Goal: Navigation & Orientation: Understand site structure

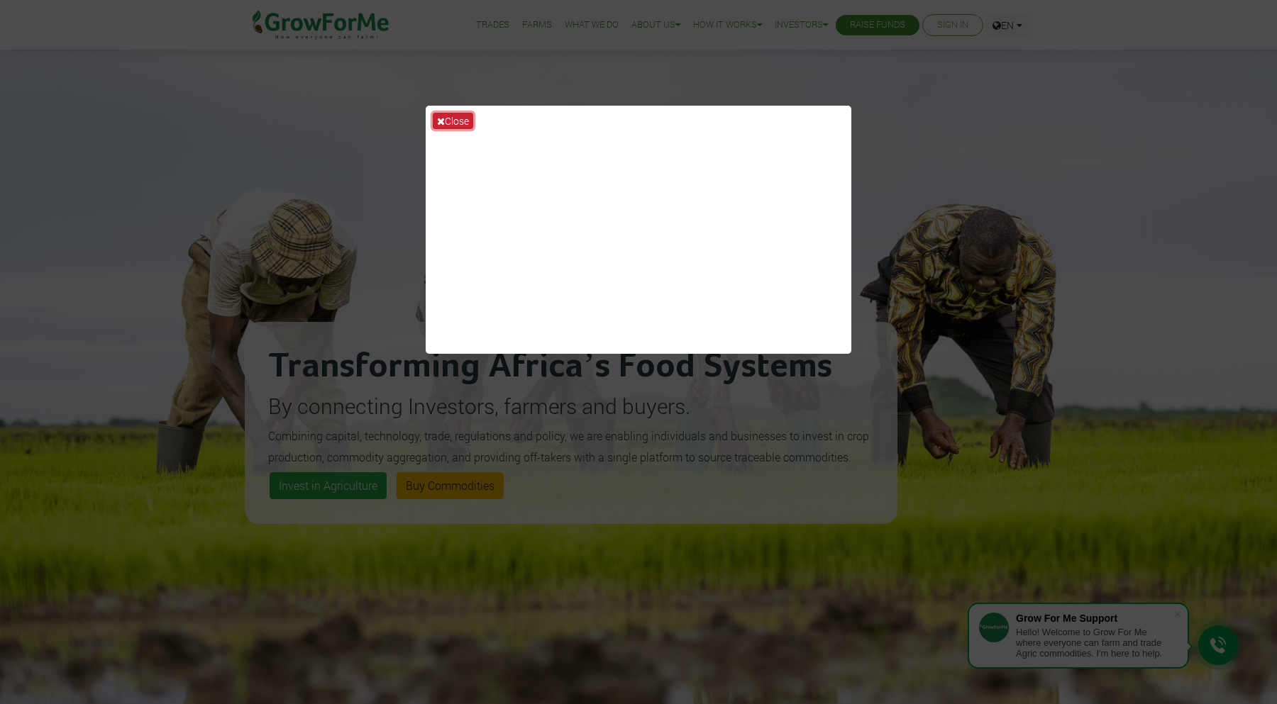
click at [453, 121] on button "Close" at bounding box center [453, 121] width 40 height 16
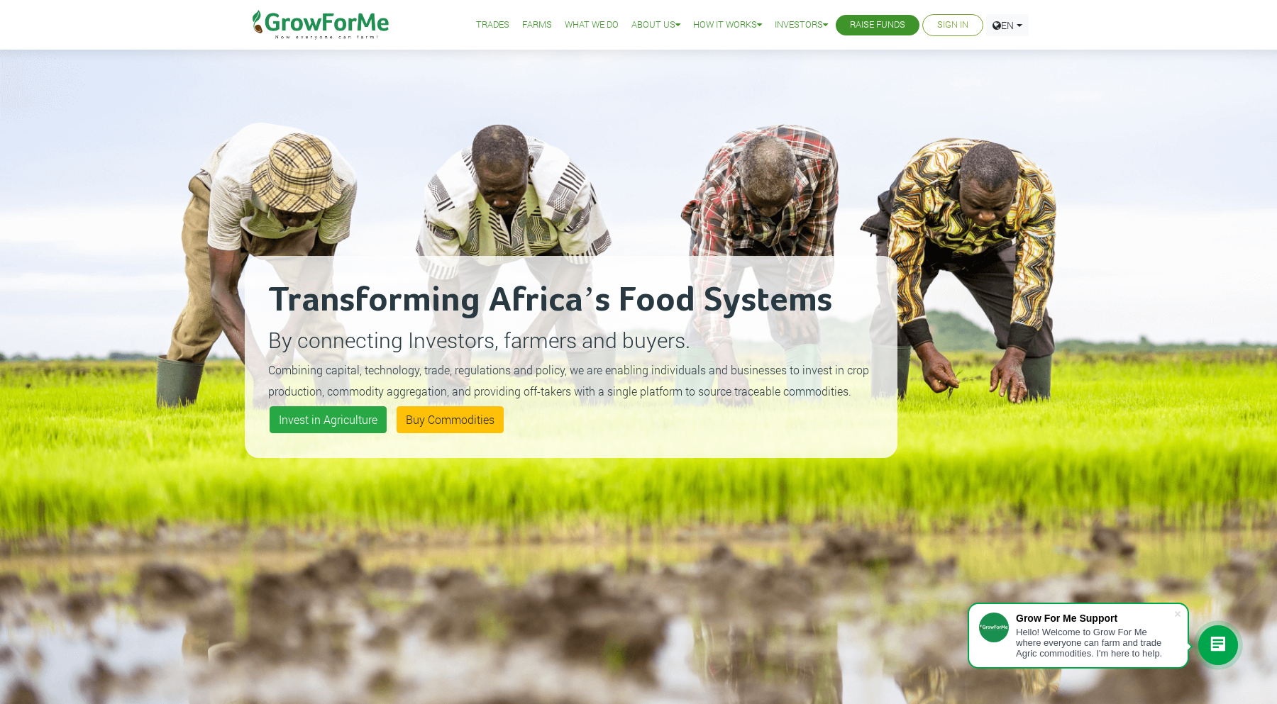
scroll to position [89, 0]
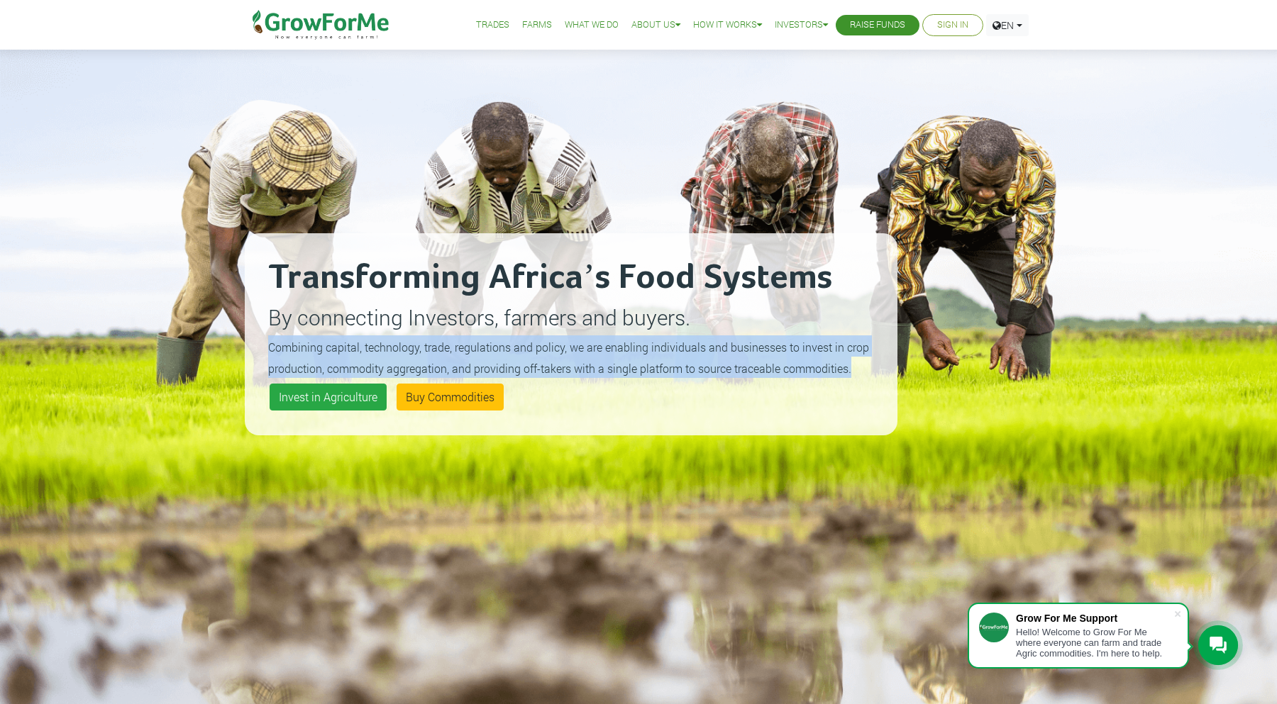
drag, startPoint x: 851, startPoint y: 372, endPoint x: 267, endPoint y: 345, distance: 583.7
click at [268, 345] on p "Combining capital, technology, trade, regulations and policy, we are enabling i…" at bounding box center [571, 357] width 606 height 43
copy small "Combining capital, technology, trade, regulations and policy, we are enabling i…"
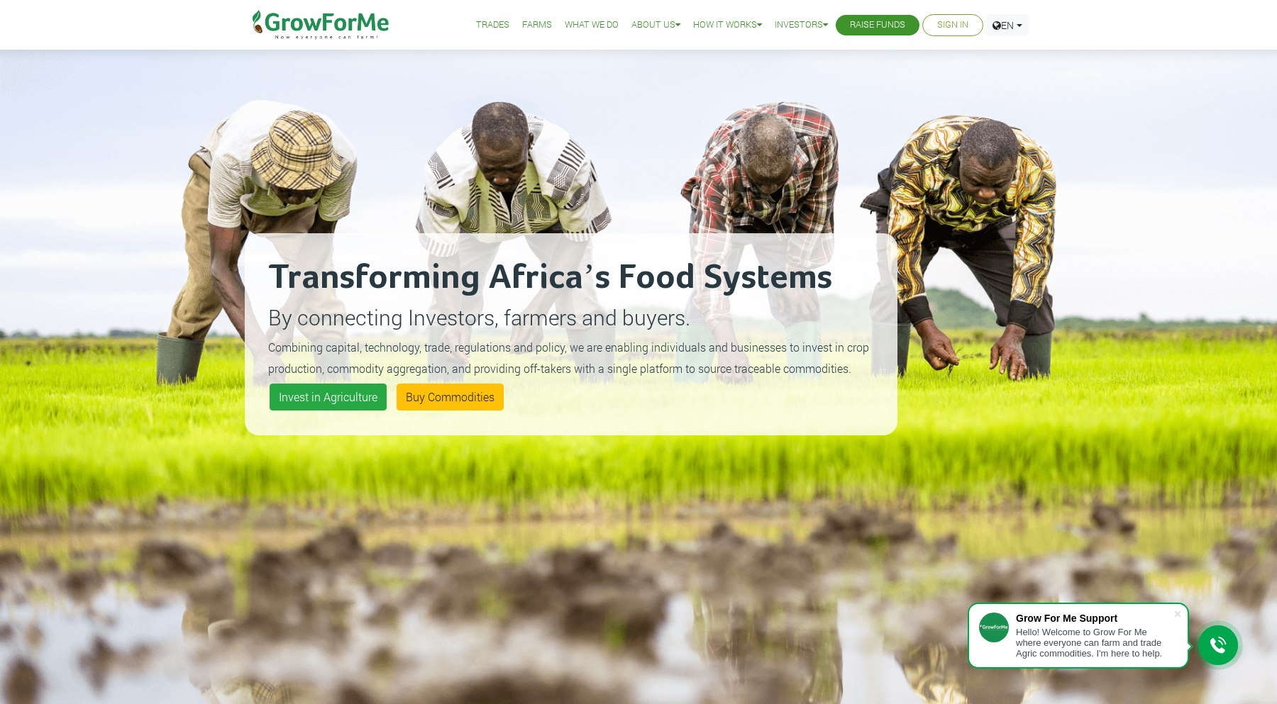
click at [585, 438] on div "Transforming Africa’s Food Systems By connecting Investors, farmers and buyers.…" at bounding box center [571, 334] width 653 height 704
click at [536, 23] on link "Farms" at bounding box center [537, 25] width 30 height 15
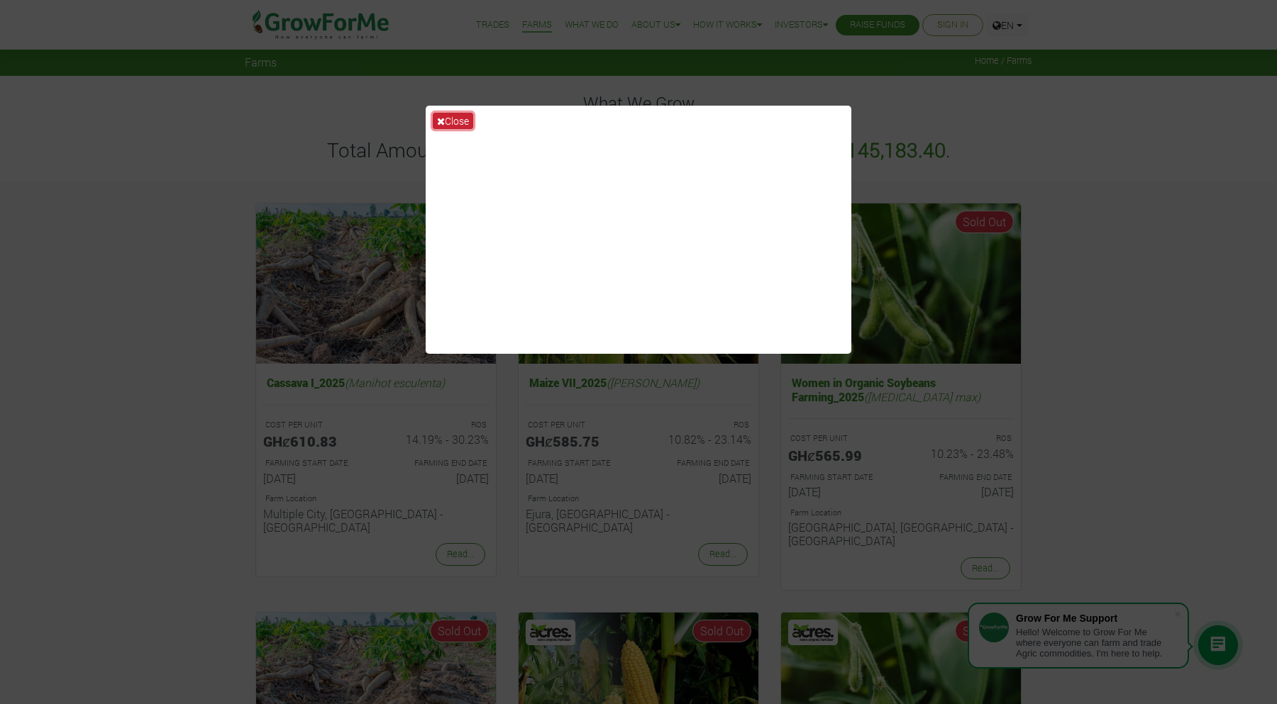
click at [451, 122] on button "Close" at bounding box center [453, 121] width 40 height 16
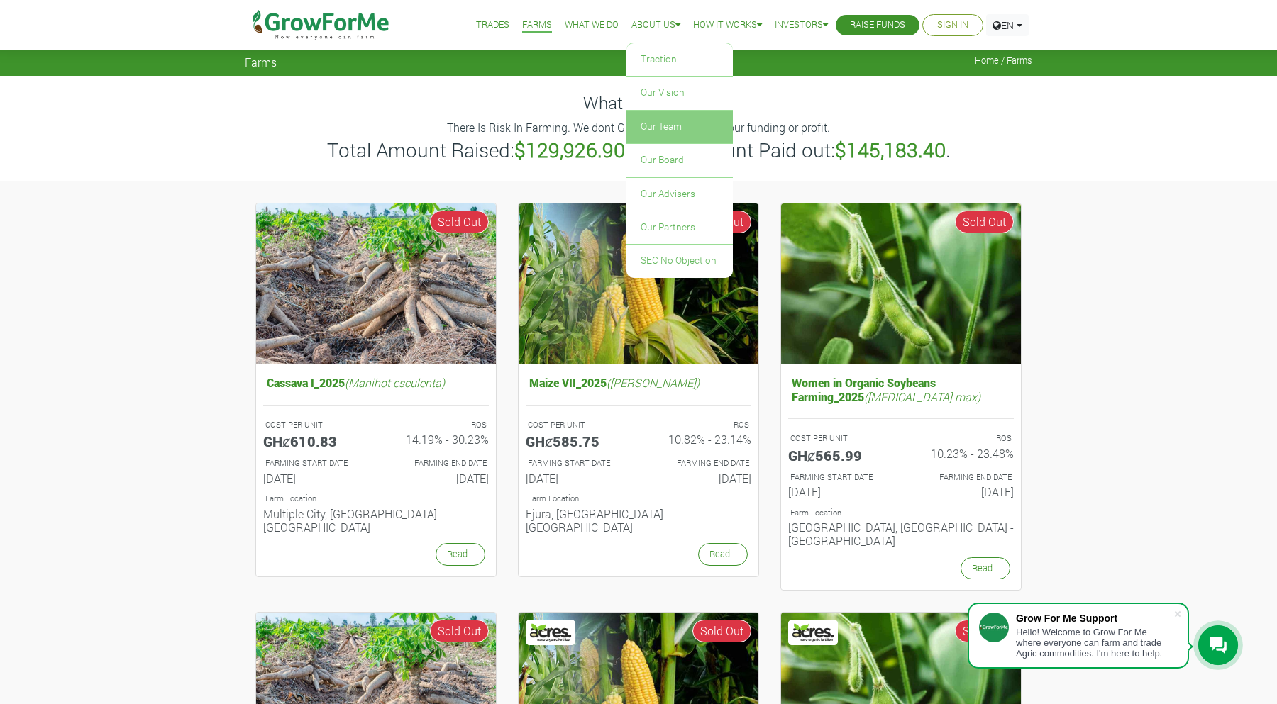
click at [646, 127] on link "Our Team" at bounding box center [679, 127] width 106 height 33
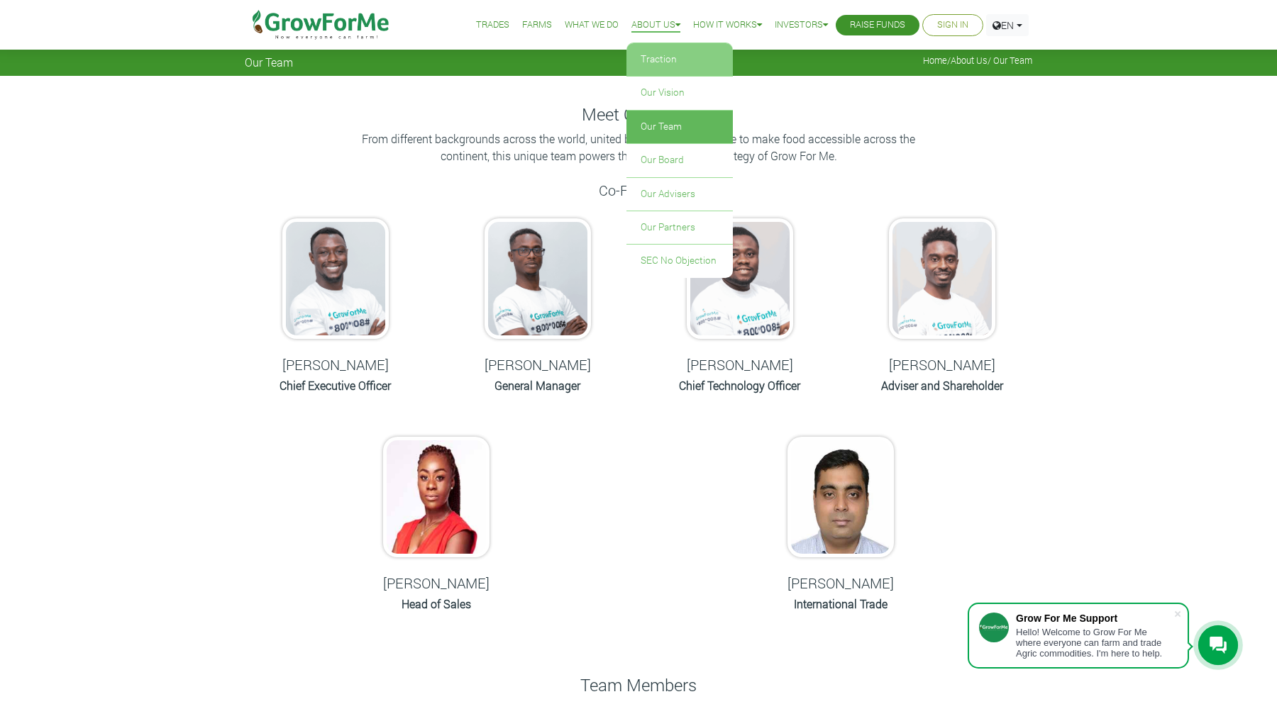
click at [652, 58] on link "Traction" at bounding box center [679, 59] width 106 height 33
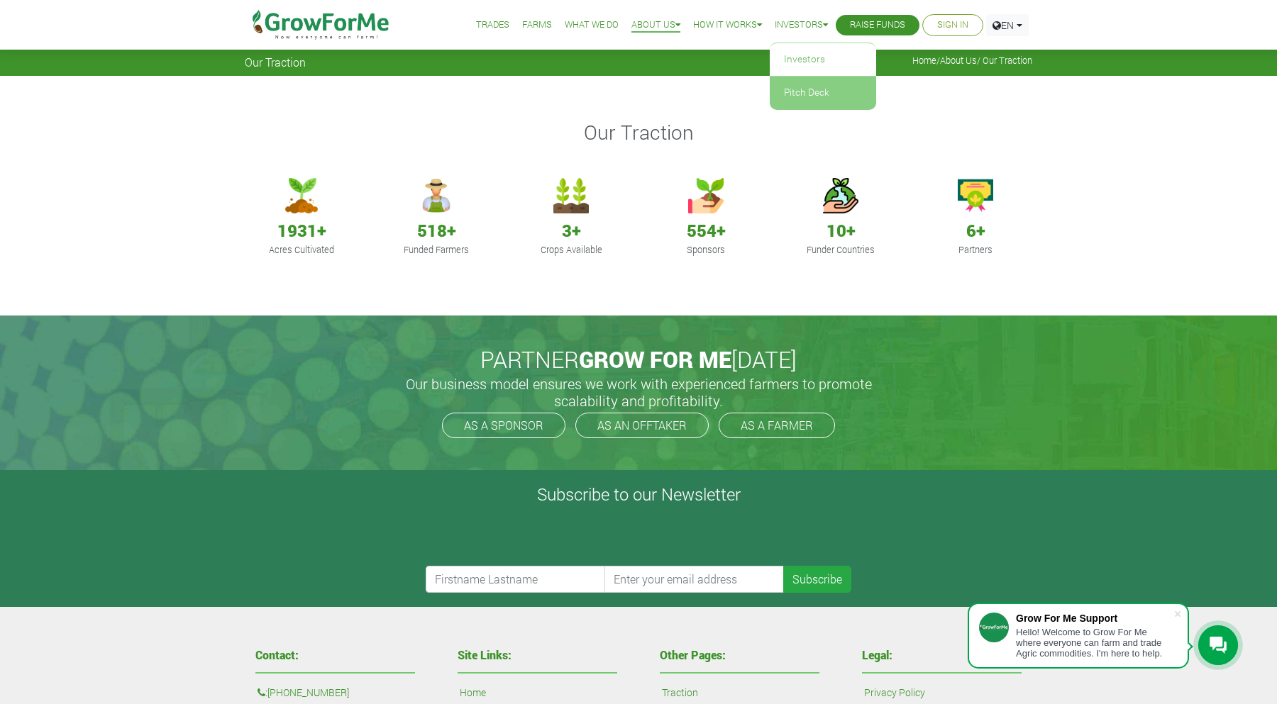
click at [796, 92] on link "Pitch Deck" at bounding box center [823, 93] width 106 height 33
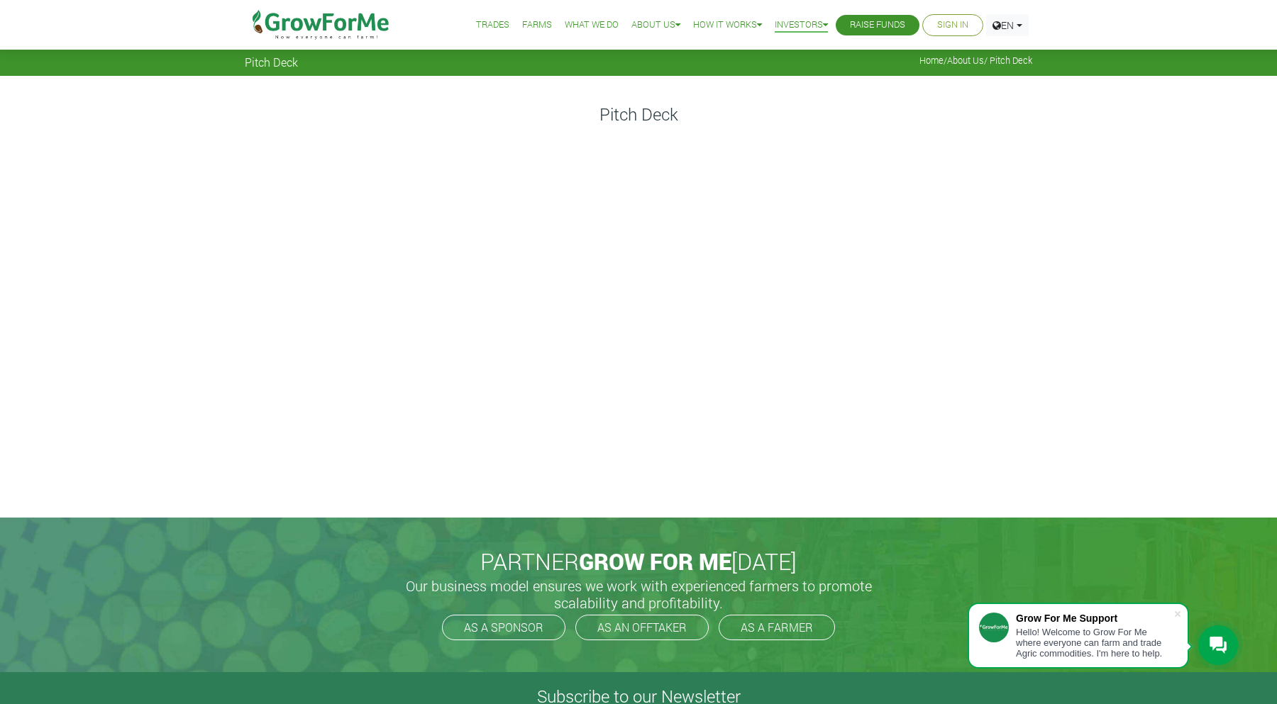
click at [1093, 165] on div "Pitch Deck" at bounding box center [638, 297] width 1277 height 442
click at [525, 28] on link "Farms" at bounding box center [537, 25] width 30 height 15
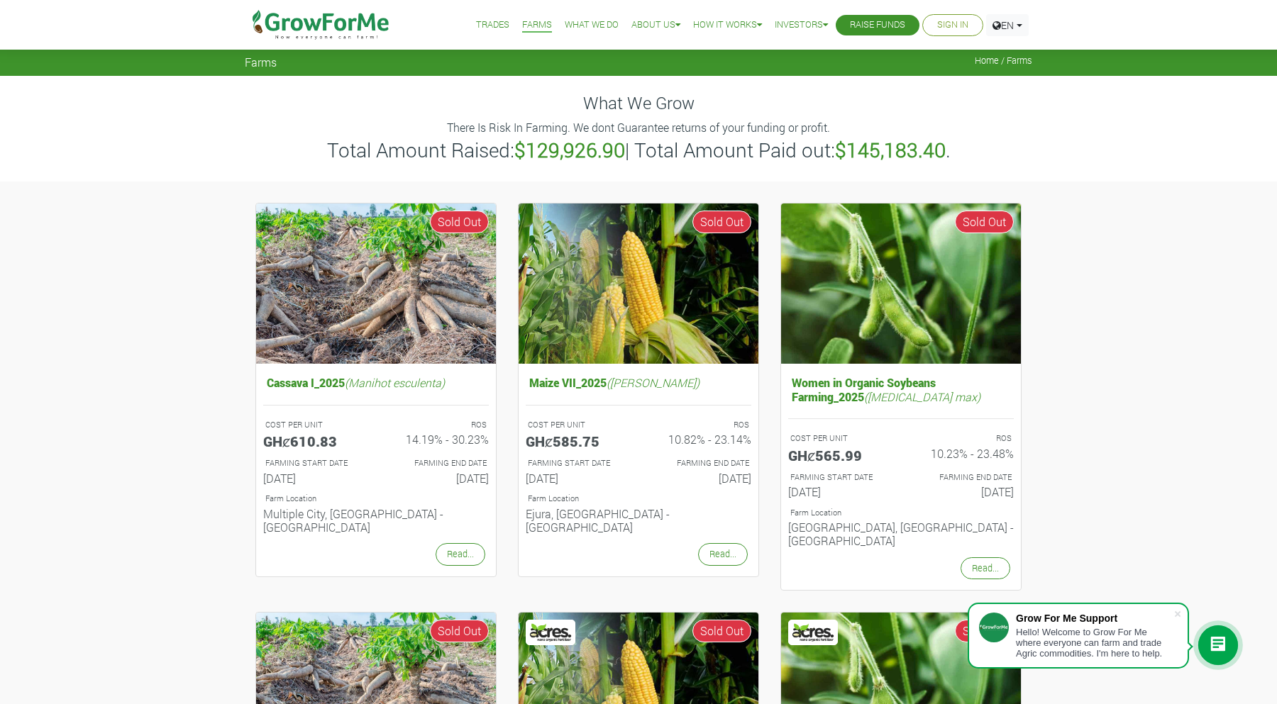
click at [480, 20] on link "Trades" at bounding box center [492, 25] width 33 height 15
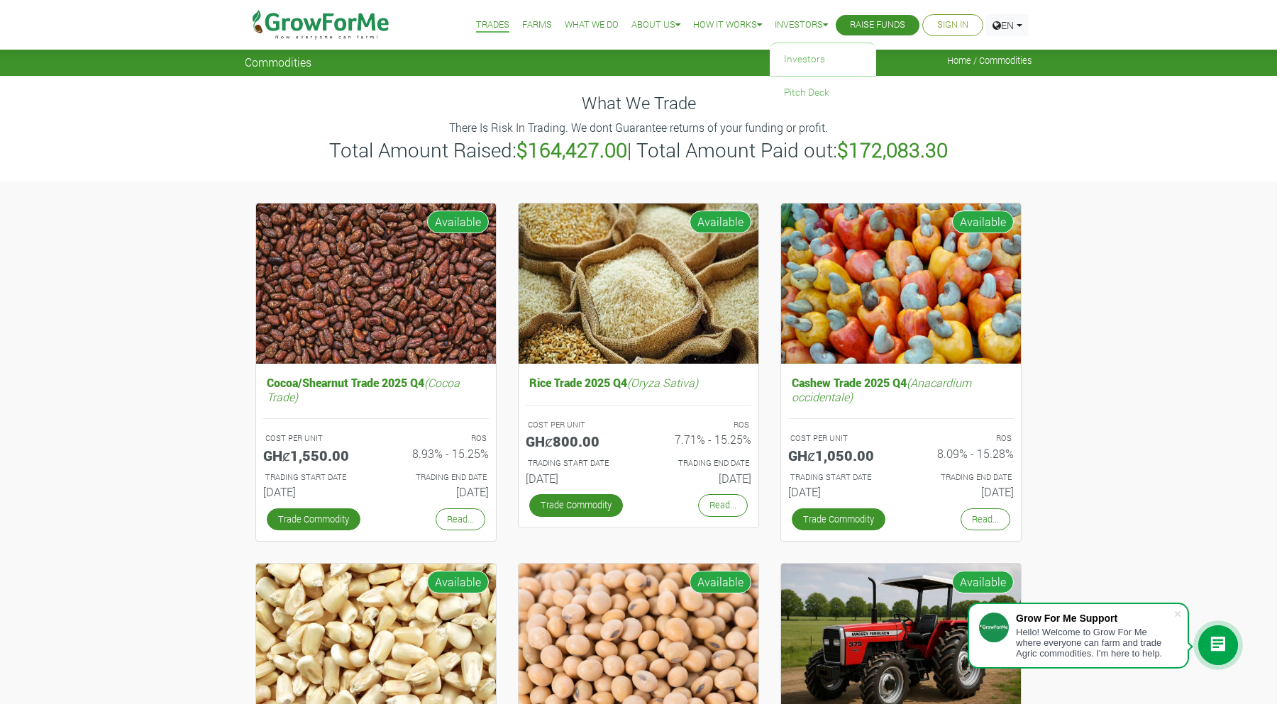
click at [807, 30] on link "Investors" at bounding box center [801, 25] width 53 height 15
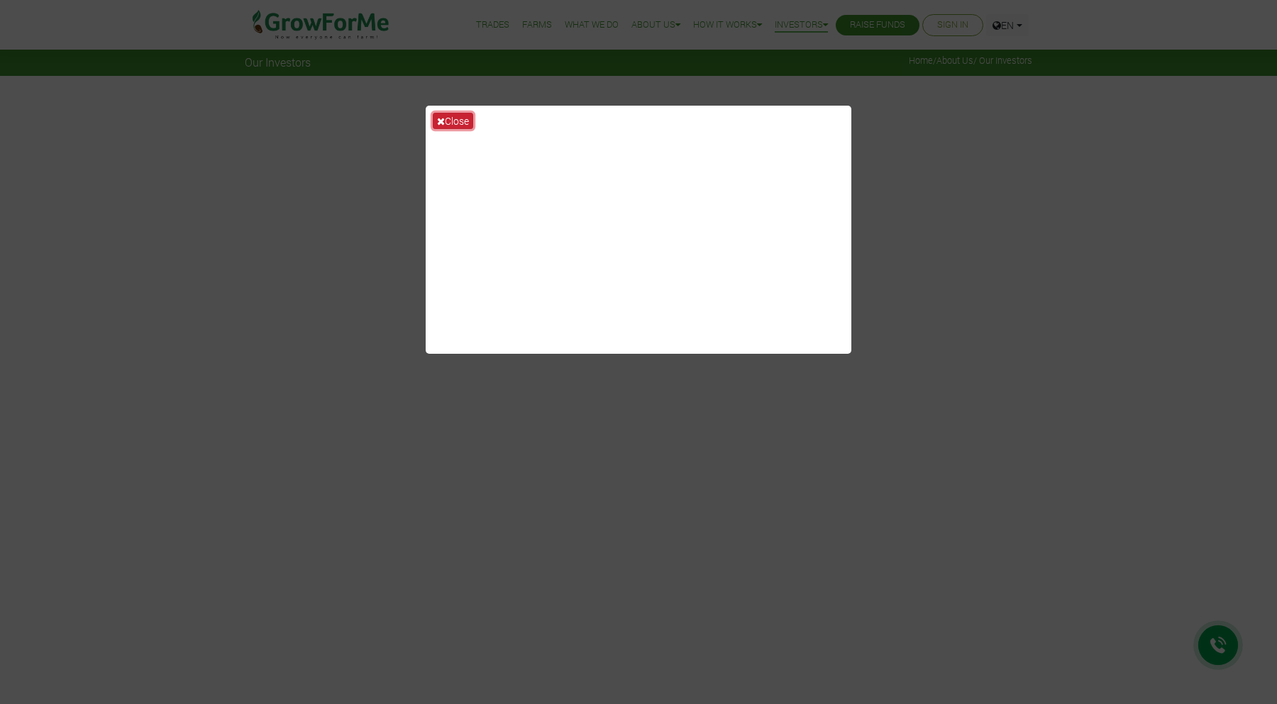
click at [455, 121] on button "Close" at bounding box center [453, 121] width 40 height 16
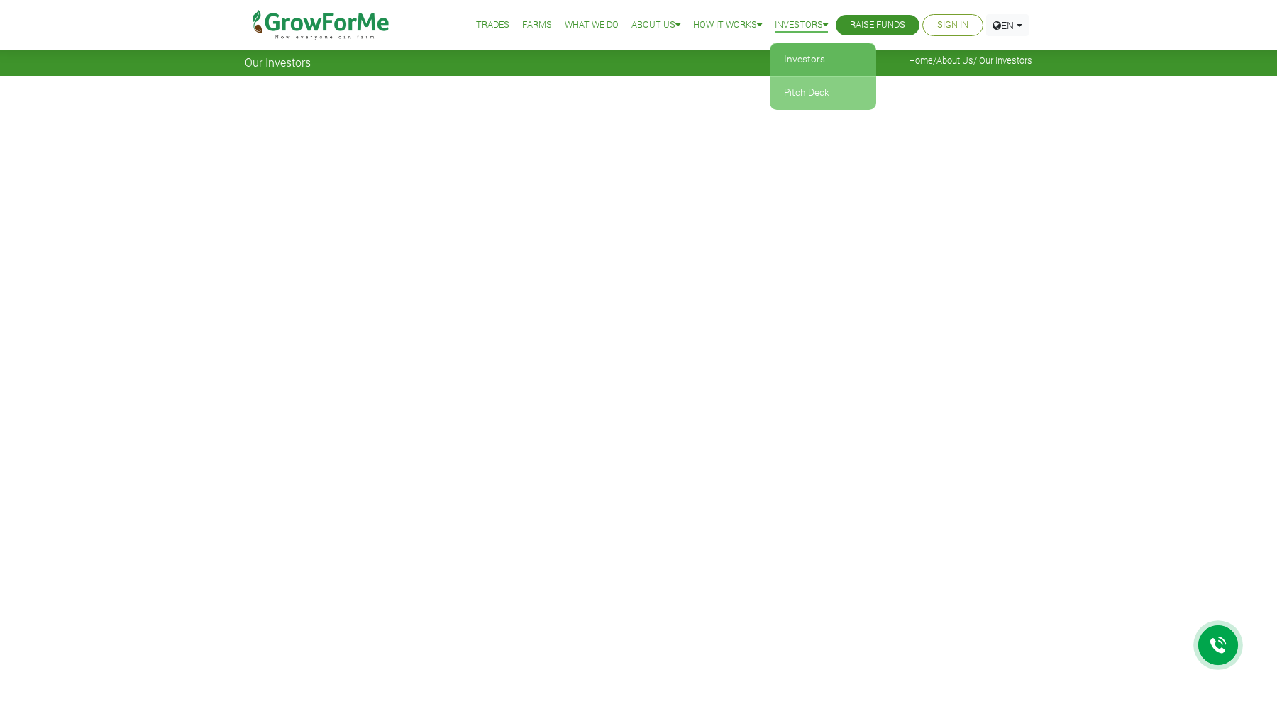
click at [792, 101] on link "Pitch Deck" at bounding box center [823, 93] width 106 height 33
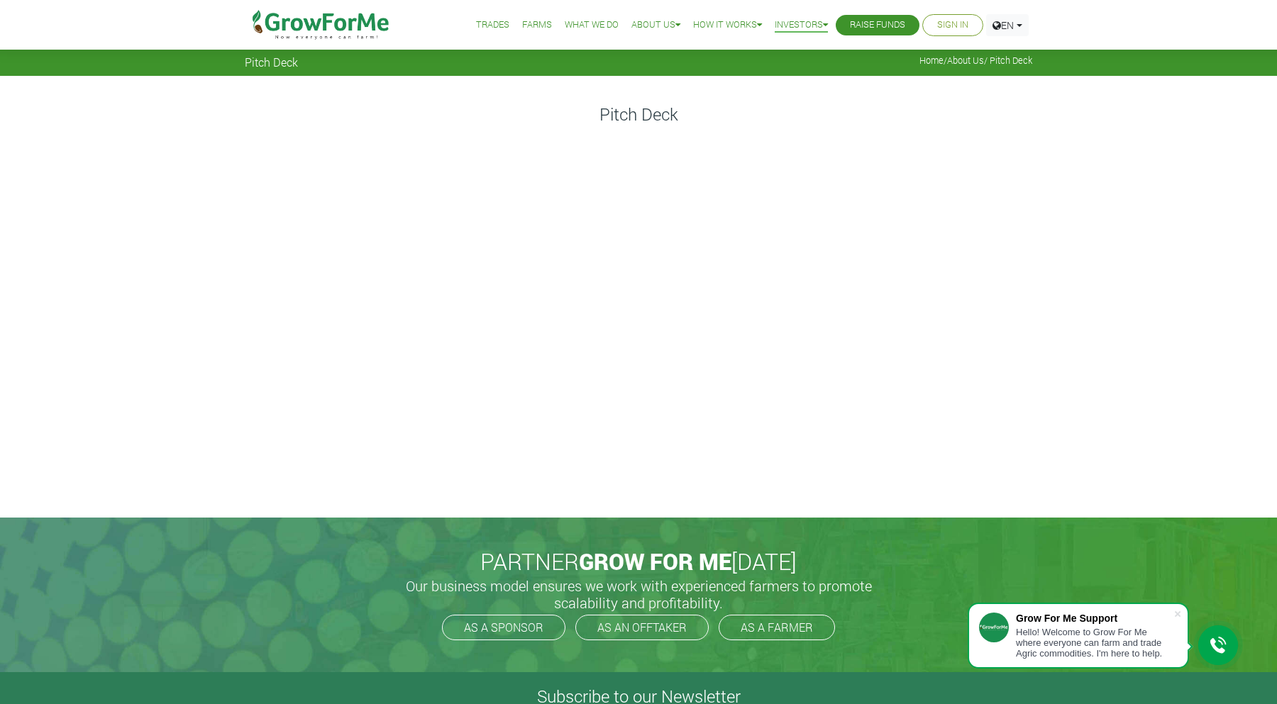
click at [480, 23] on link "Trades" at bounding box center [492, 25] width 33 height 15
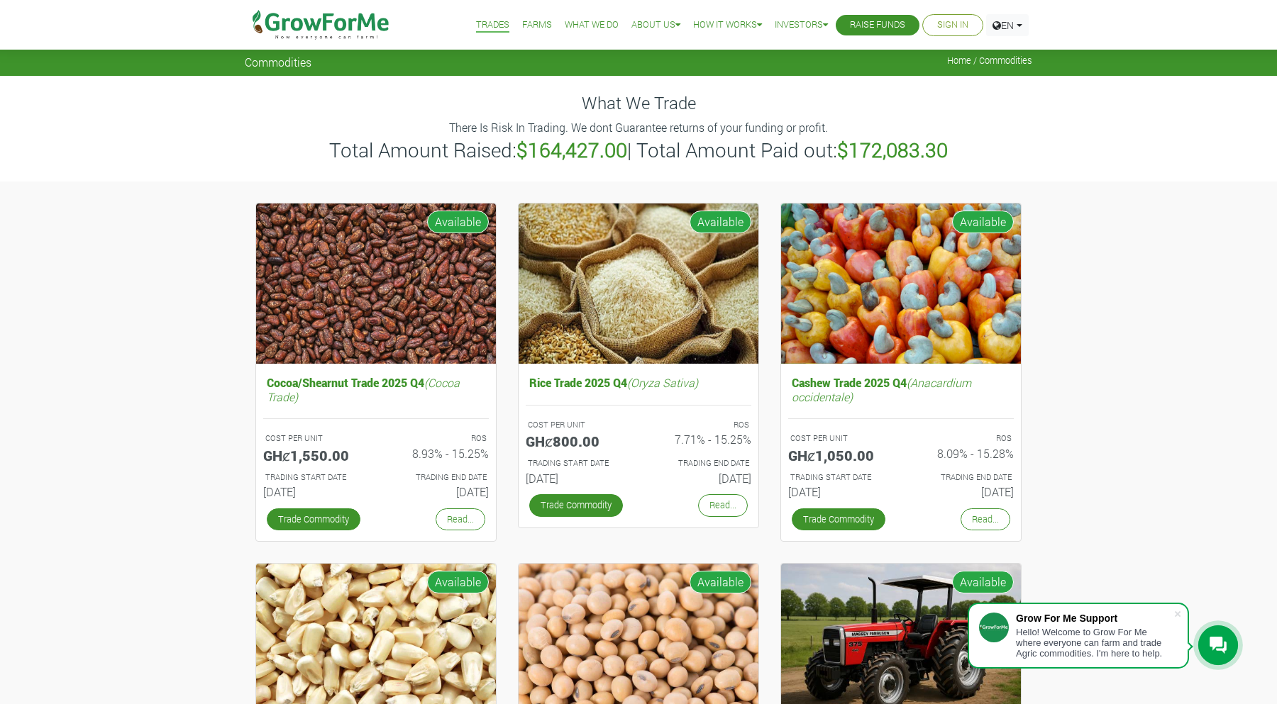
click at [535, 26] on link "Farms" at bounding box center [537, 25] width 30 height 15
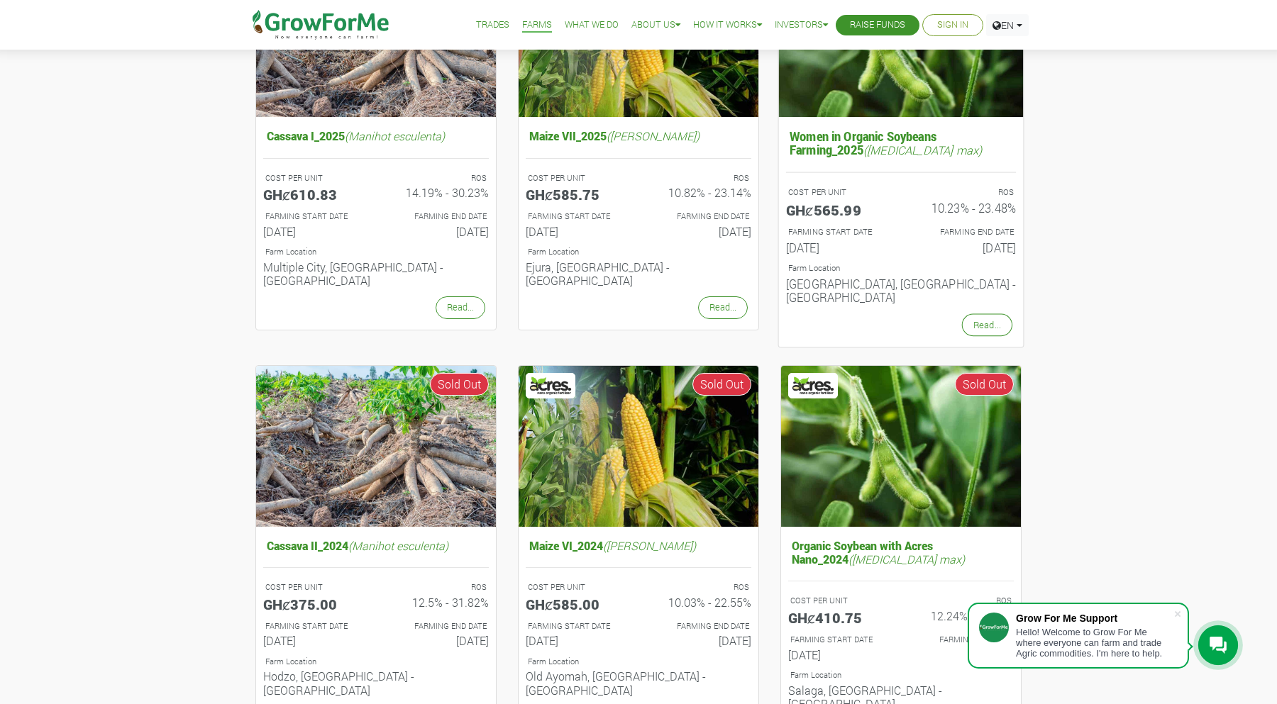
scroll to position [245, 0]
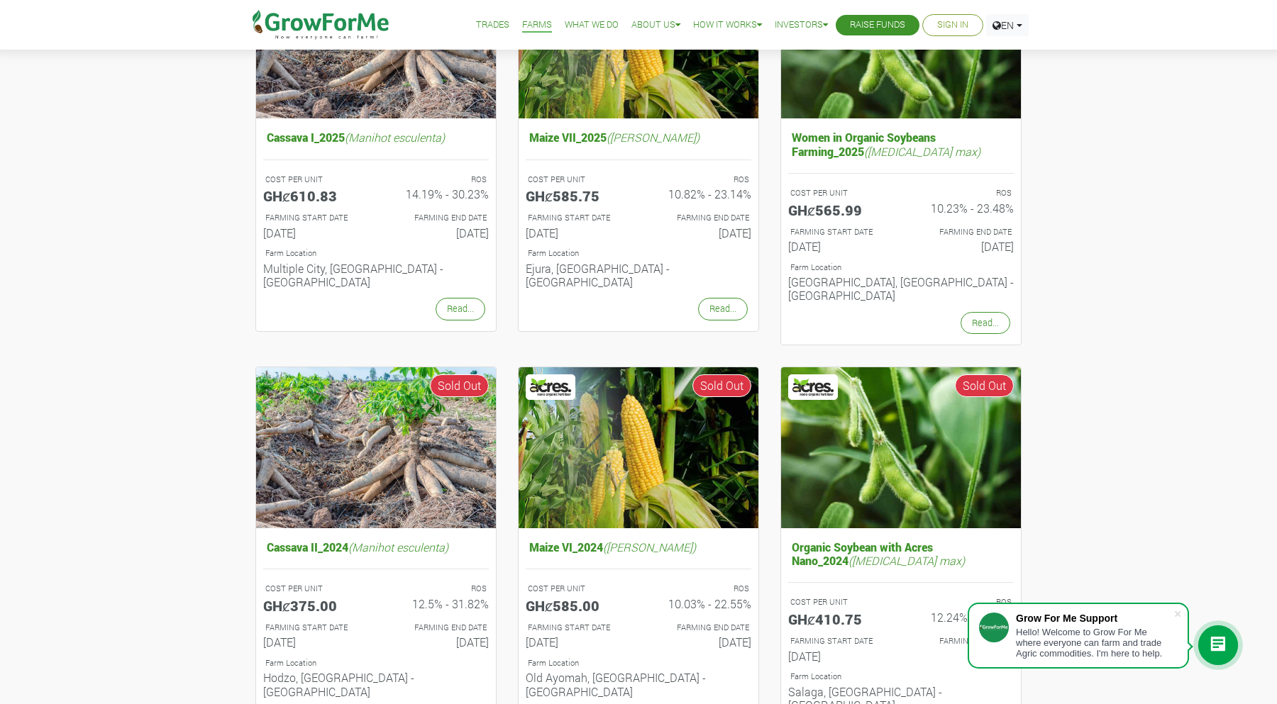
click at [476, 27] on link "Trades" at bounding box center [492, 25] width 33 height 15
